Goal: Task Accomplishment & Management: Use online tool/utility

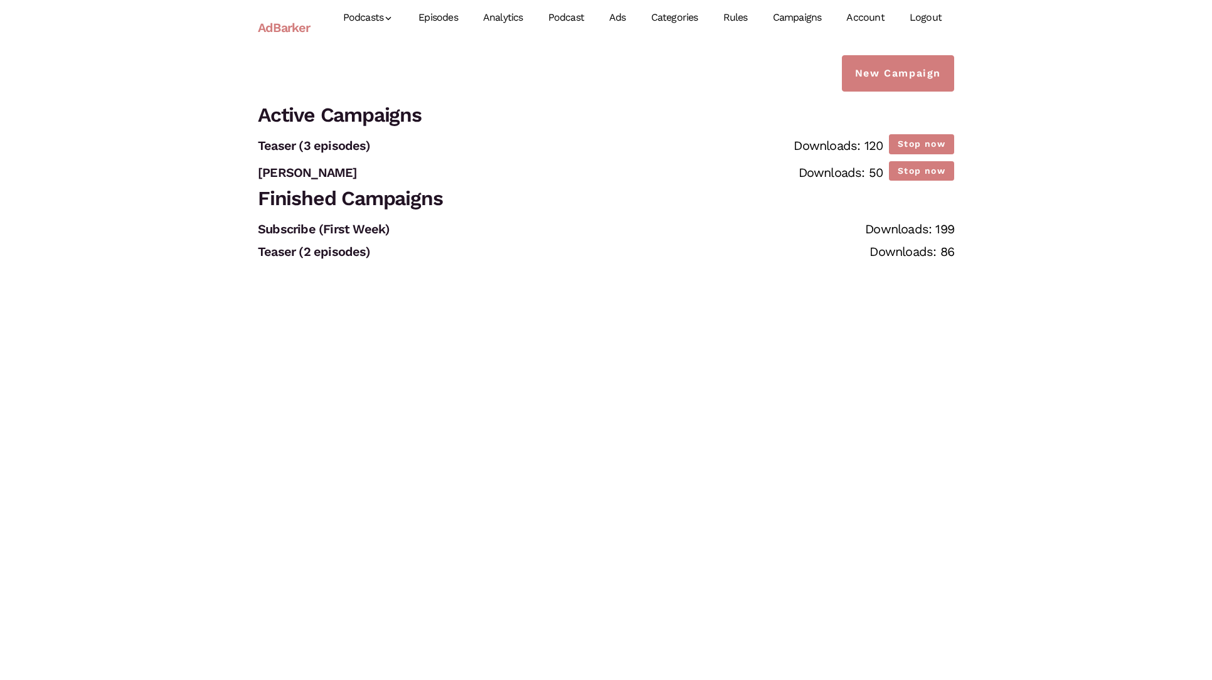
click at [453, 16] on link "Episodes" at bounding box center [438, 18] width 65 height 56
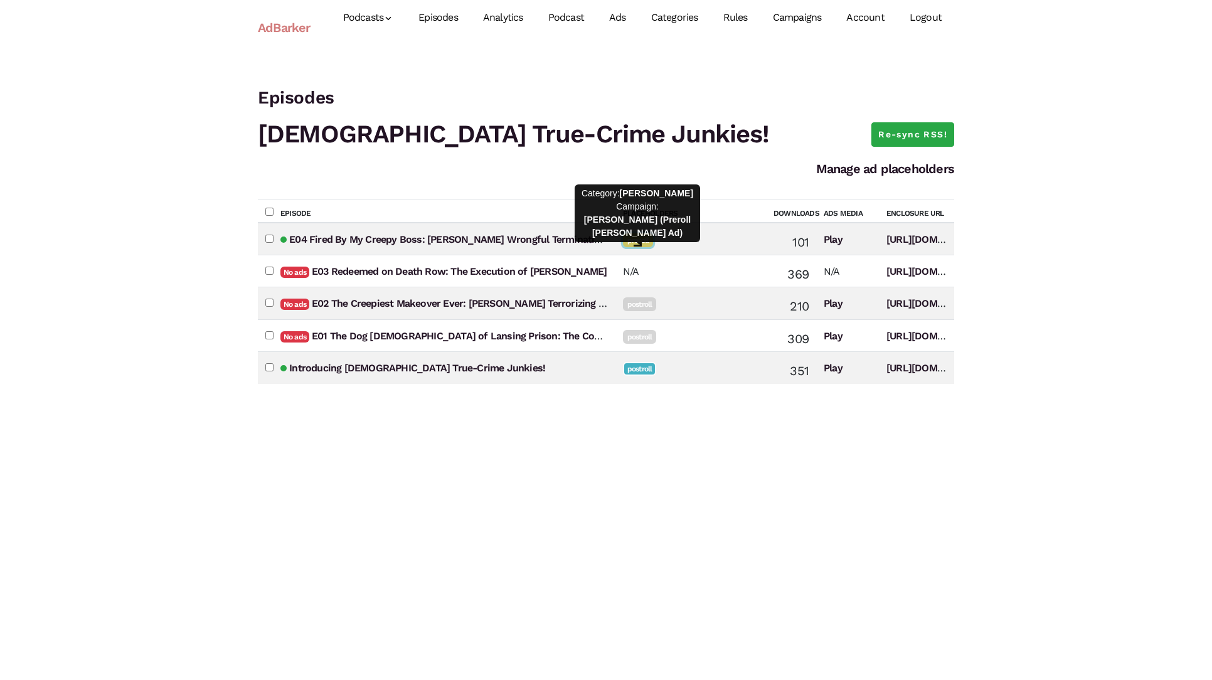
click at [644, 237] on link "preroll" at bounding box center [638, 240] width 30 height 14
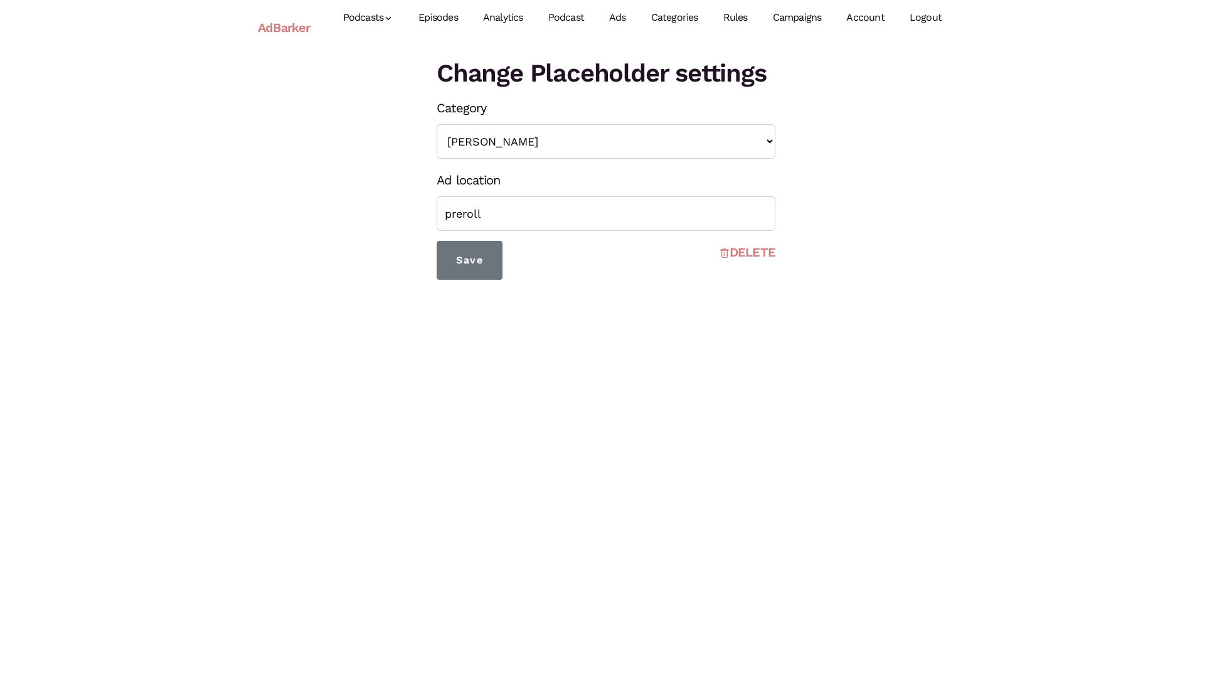
click at [732, 255] on link "DELETE" at bounding box center [748, 252] width 56 height 23
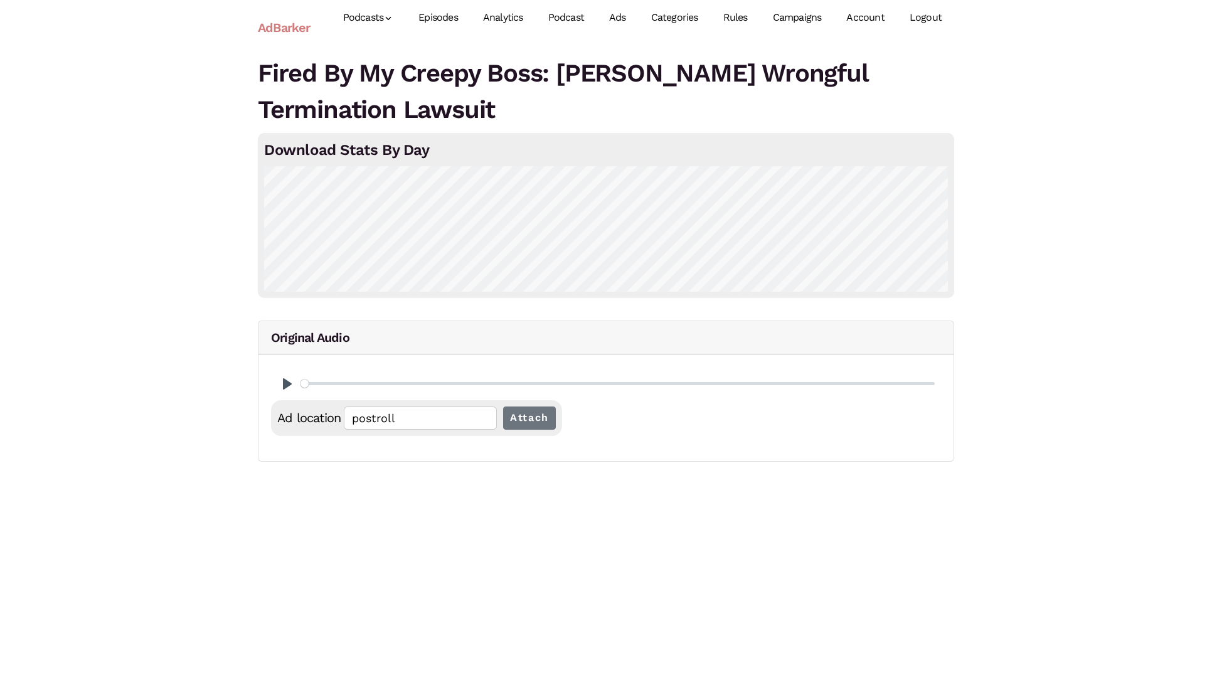
click at [449, 14] on link "Episodes" at bounding box center [438, 18] width 65 height 56
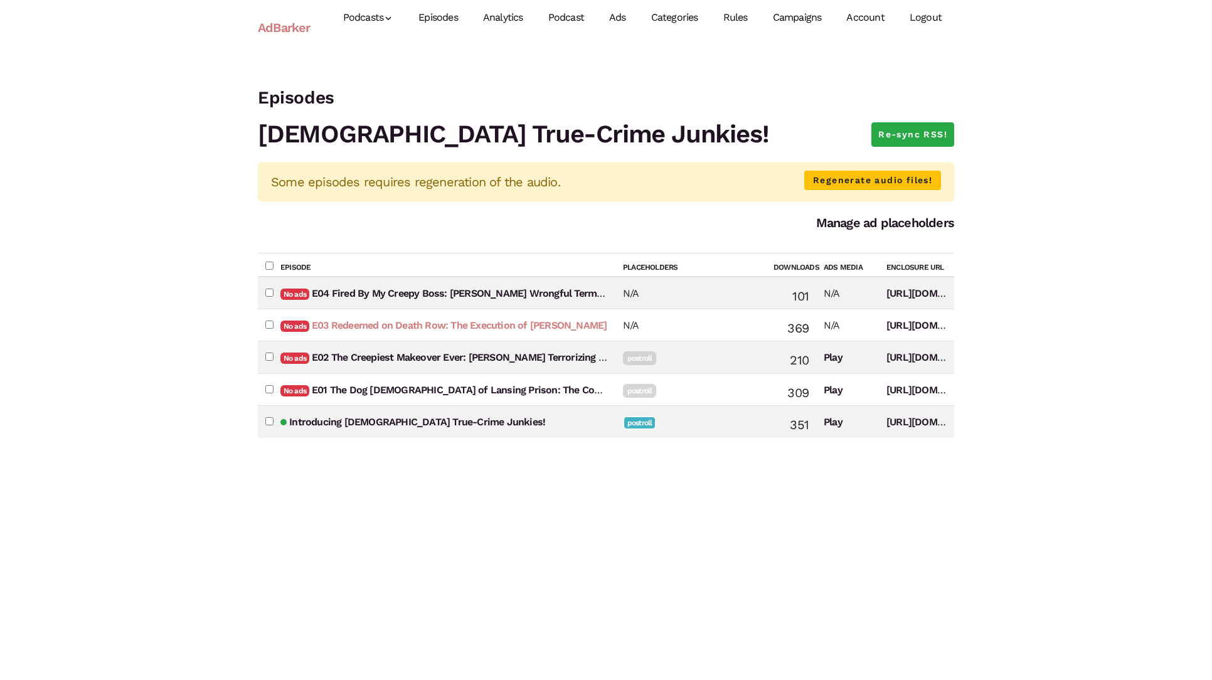
click at [504, 323] on link "E03 Redeemed on Death Row: The Execution of Karla Faye Tucker" at bounding box center [459, 325] width 295 height 12
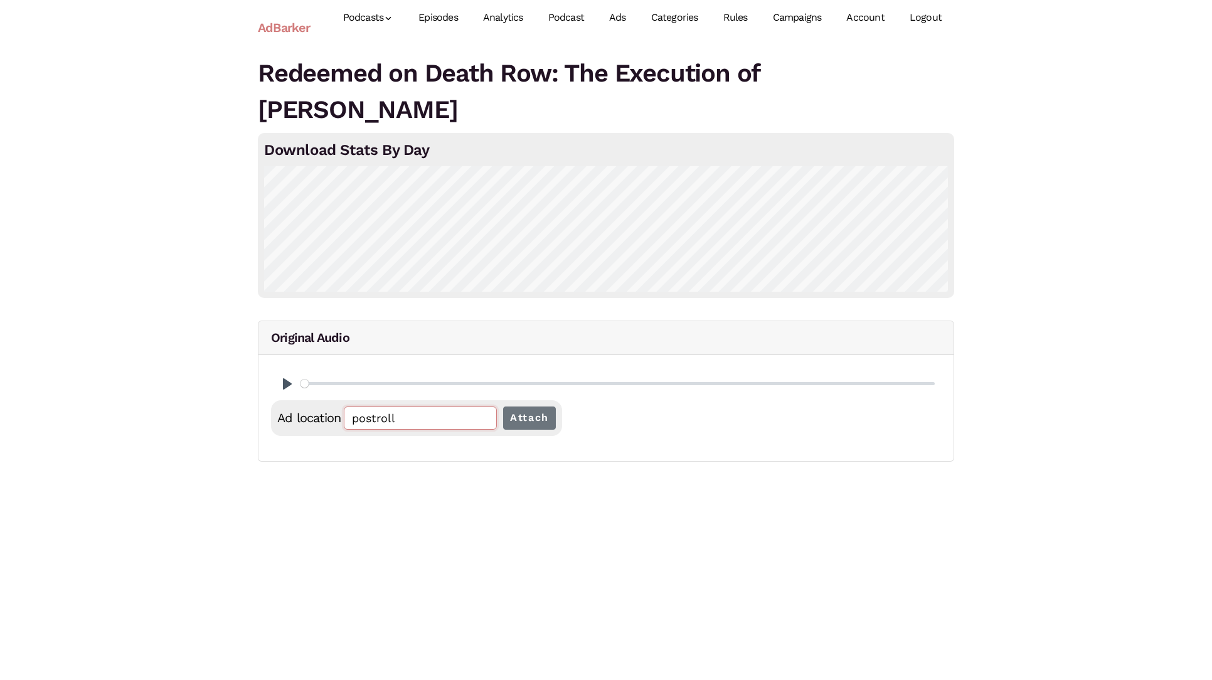
click at [421, 416] on input "postroll" at bounding box center [420, 418] width 153 height 23
click at [318, 462] on div "Redeemed on Death Row: The Execution of Karla Faye Tucker Download Stats By Day…" at bounding box center [605, 264] width 715 height 419
click at [447, 21] on link "Episodes" at bounding box center [438, 18] width 65 height 56
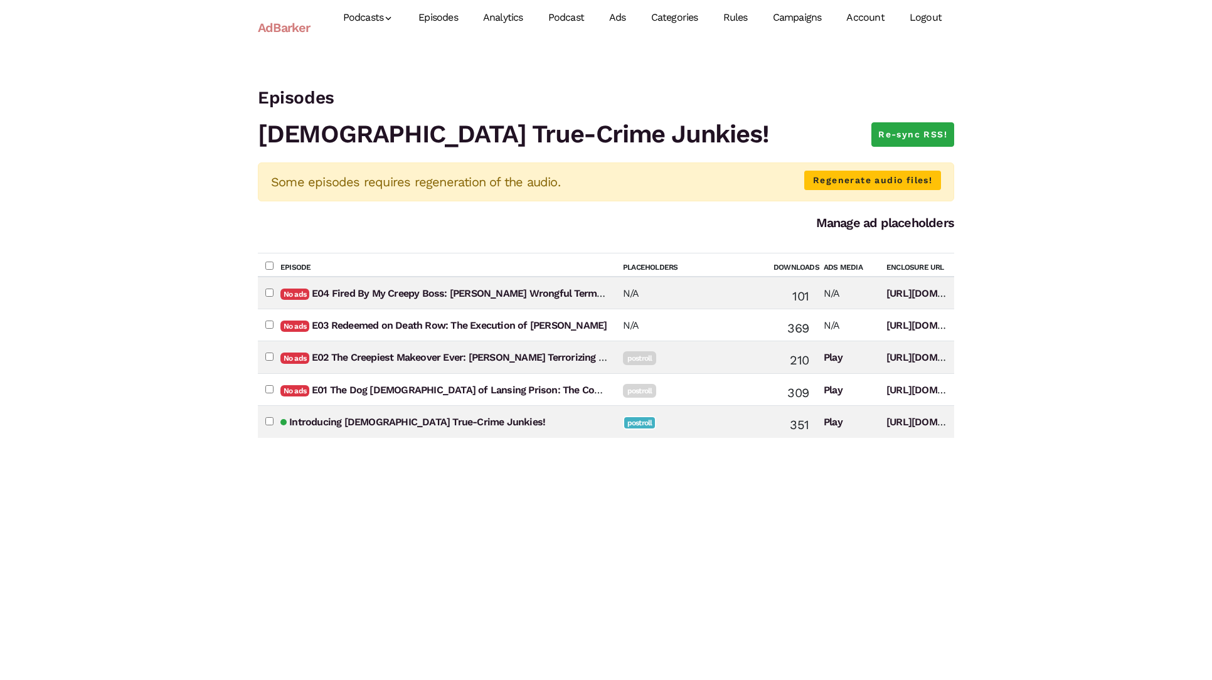
click at [272, 324] on input"] "checkbox" at bounding box center [269, 325] width 8 height 8
checkbox input"] "true"
click at [397, 324] on link "E03 Redeemed on Death Row: The Execution of Karla Faye Tucker" at bounding box center [459, 325] width 295 height 12
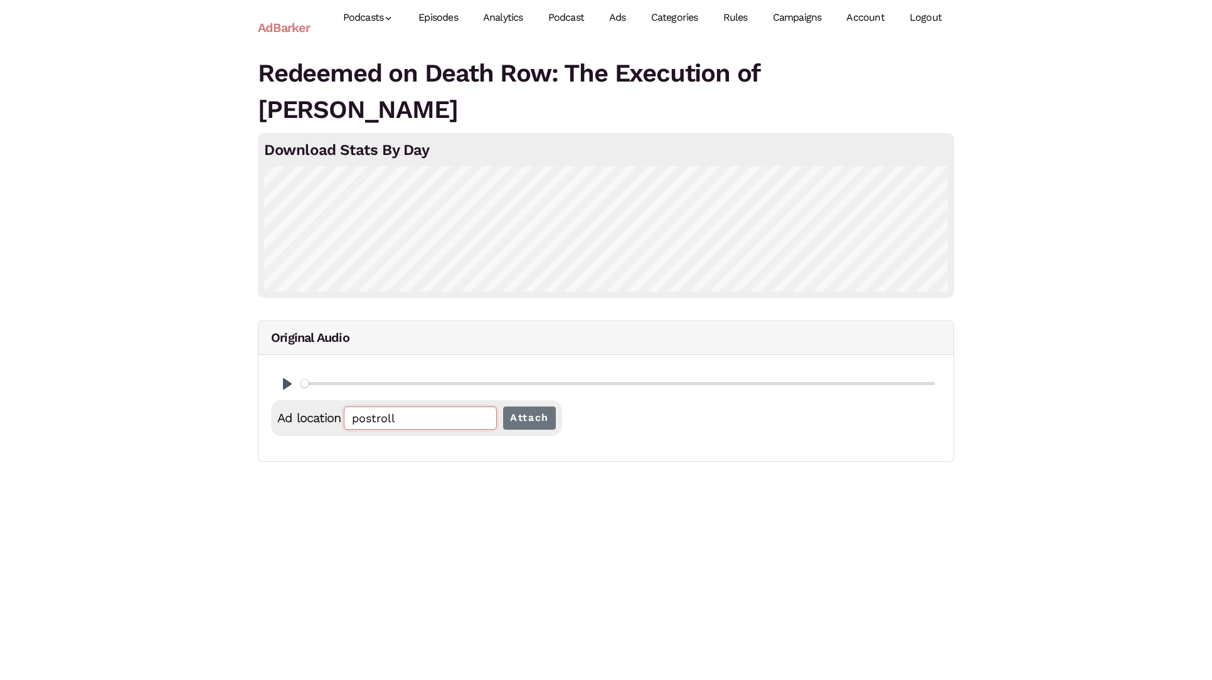
click at [423, 415] on input "postroll" at bounding box center [420, 418] width 153 height 23
click at [627, 14] on link "Ads" at bounding box center [618, 18] width 42 height 56
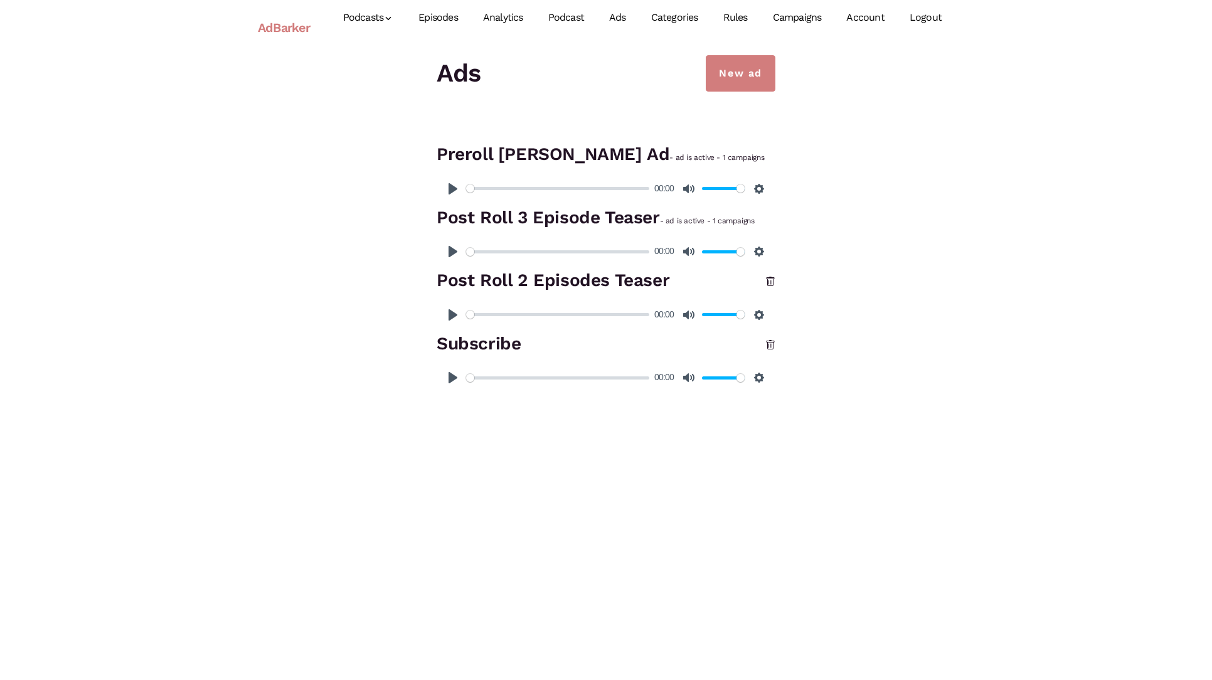
click at [792, 19] on link "Campaigns" at bounding box center [798, 18] width 74 height 56
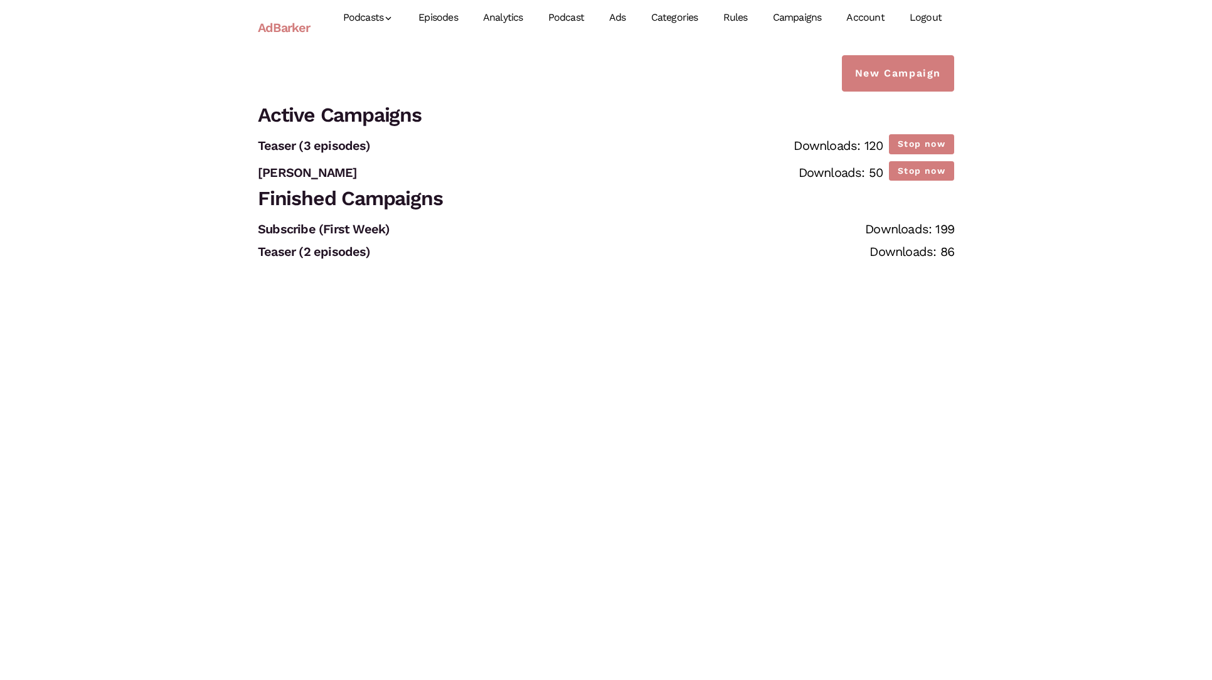
click at [446, 18] on link "Episodes" at bounding box center [438, 18] width 65 height 56
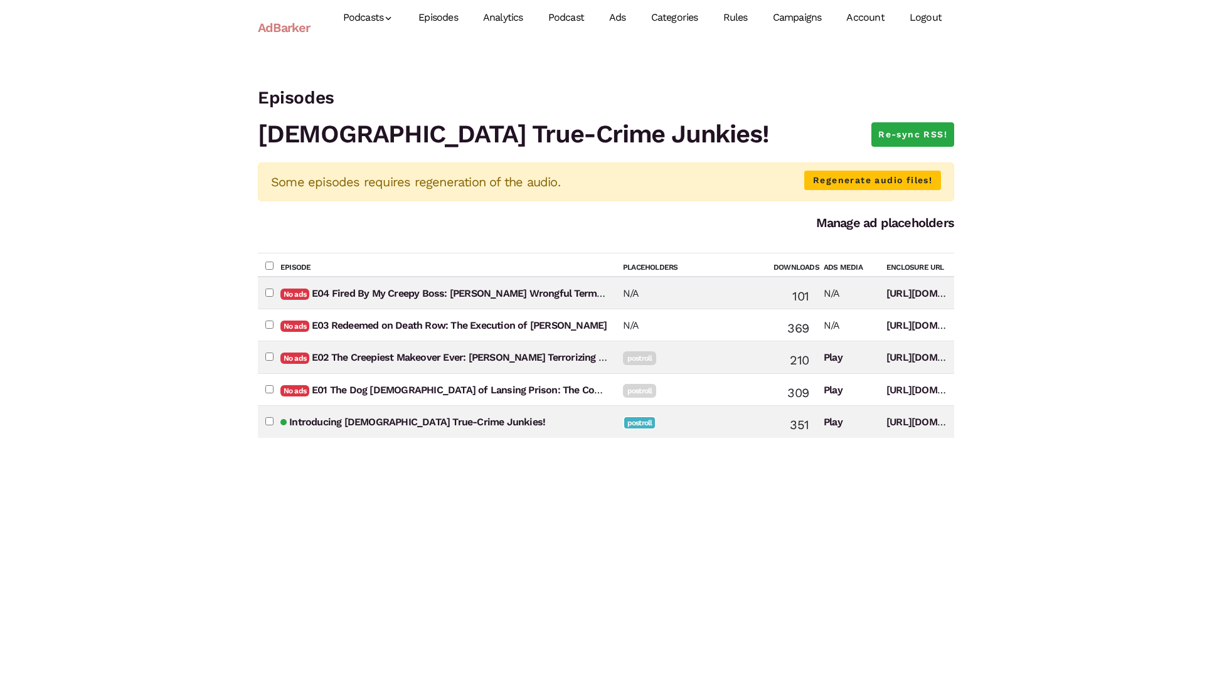
click at [648, 330] on td "N/A" at bounding box center [691, 325] width 151 height 32
click at [469, 324] on link "E03 Redeemed on Death Row: The Execution of Karla Faye Tucker" at bounding box center [459, 325] width 295 height 12
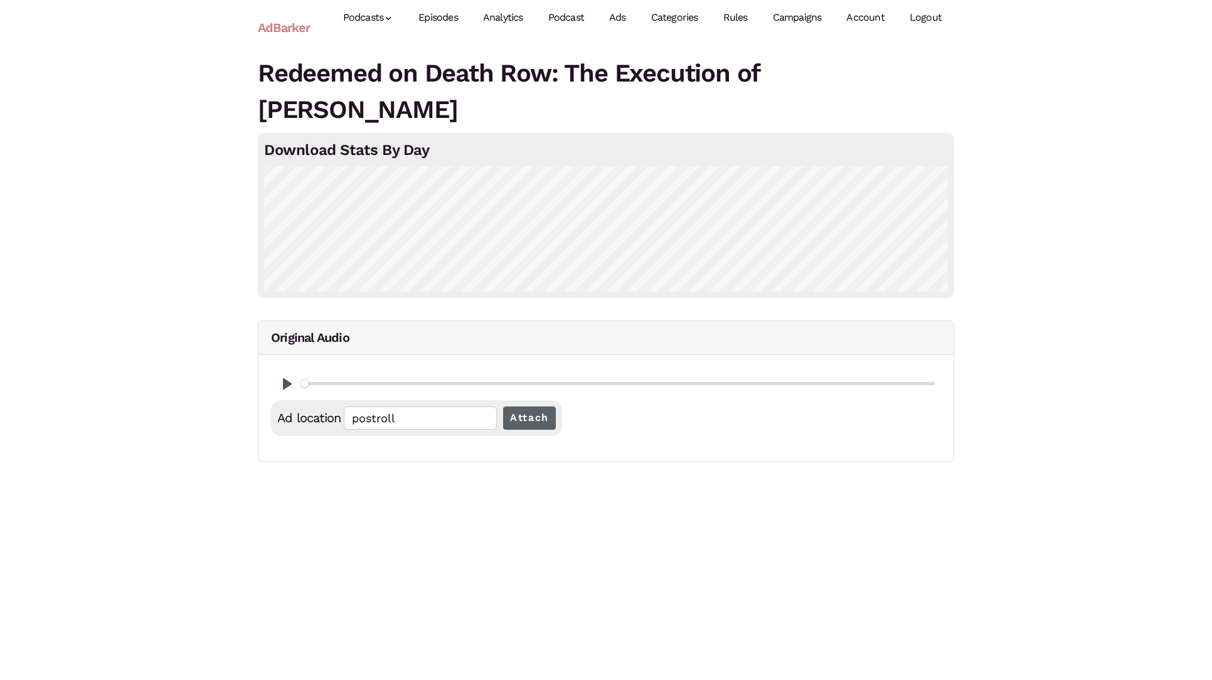
click at [521, 422] on input "Attach" at bounding box center [529, 418] width 53 height 23
click at [408, 535] on icon at bounding box center [403, 534] width 10 height 10
click at [530, 420] on input "Attach" at bounding box center [529, 418] width 53 height 23
click at [374, 535] on link "preroll << NO ADS >>" at bounding box center [329, 532] width 116 height 15
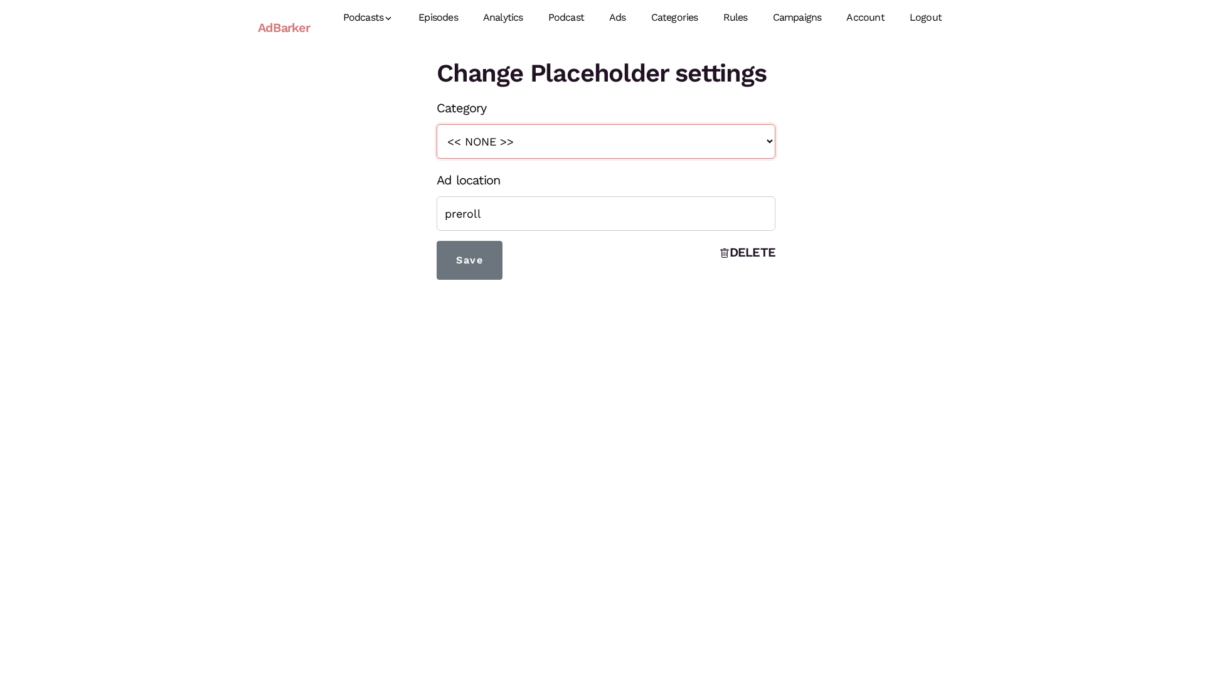
click at [651, 137] on select "<< NONE >> Teaser True Crime Midroll Ads [PERSON_NAME]" at bounding box center [606, 141] width 339 height 35
select select "165"
click at [437, 124] on select "<< NONE >> Teaser True Crime Midroll Ads [PERSON_NAME]" at bounding box center [606, 141] width 339 height 35
click at [480, 270] on input "Save" at bounding box center [470, 260] width 66 height 39
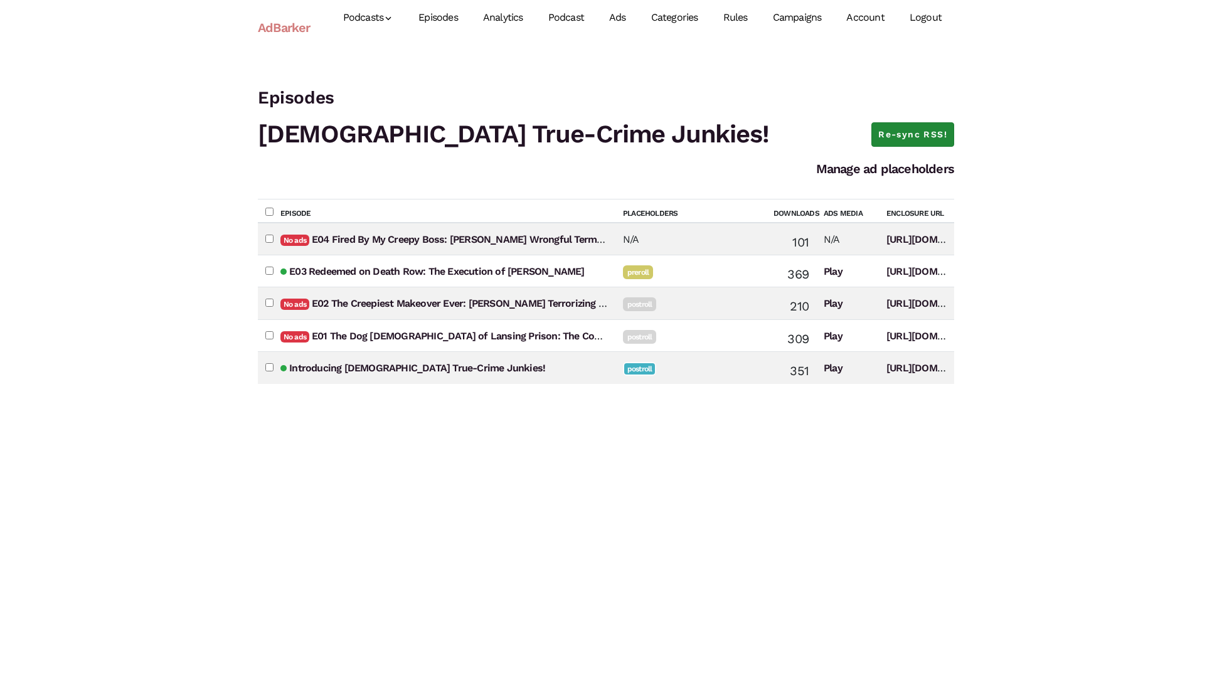
click at [922, 134] on link "Re-sync RSS!" at bounding box center [913, 134] width 83 height 25
